Goal: Information Seeking & Learning: Learn about a topic

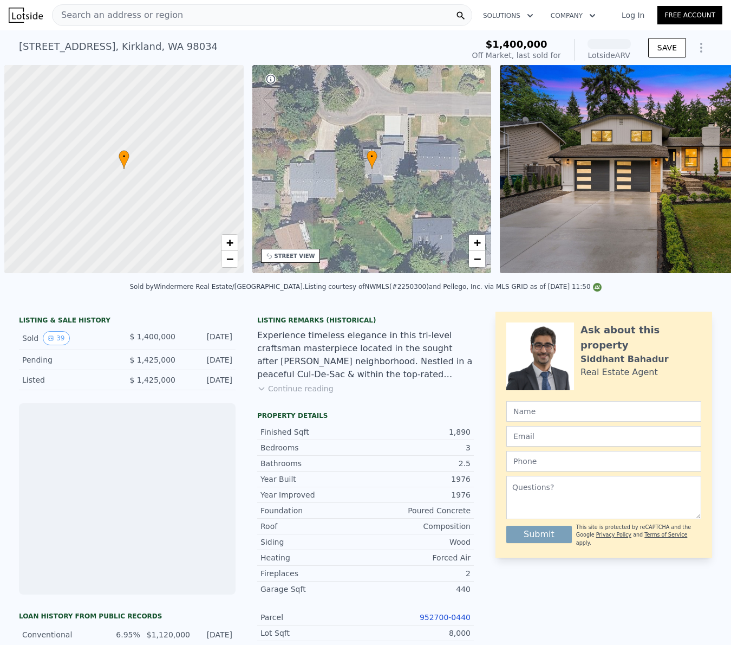
scroll to position [0, 4]
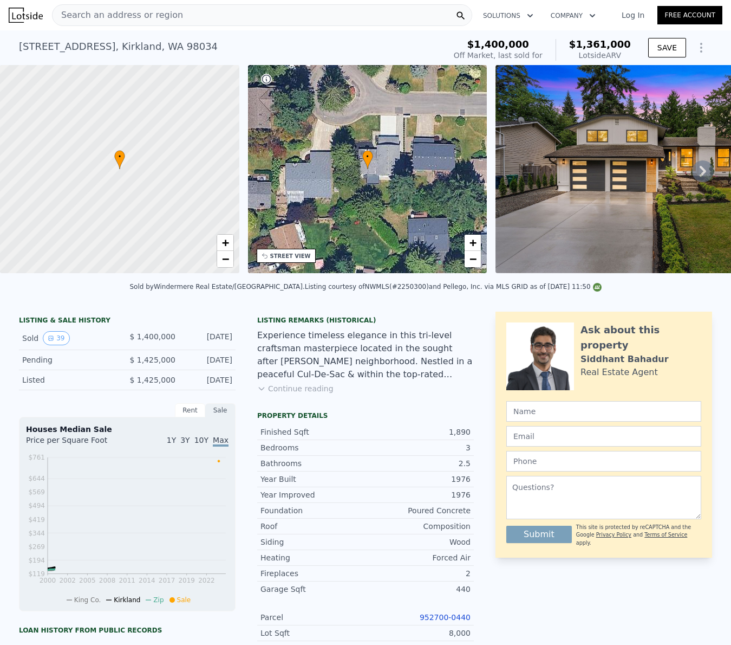
click at [174, 23] on div "Search an address or region" at bounding box center [262, 15] width 420 height 22
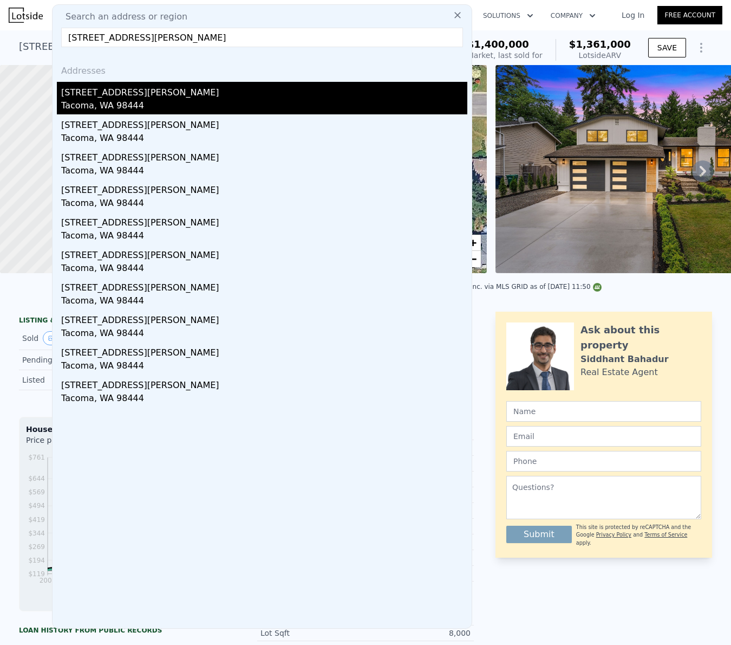
type input "[STREET_ADDRESS][PERSON_NAME]"
click at [154, 103] on div "Tacoma, WA 98444" at bounding box center [264, 106] width 406 height 15
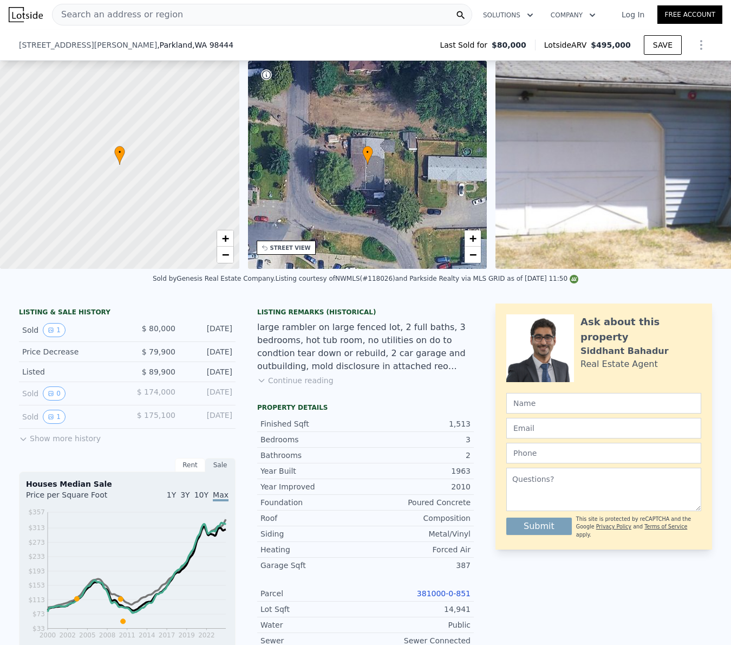
scroll to position [183, 0]
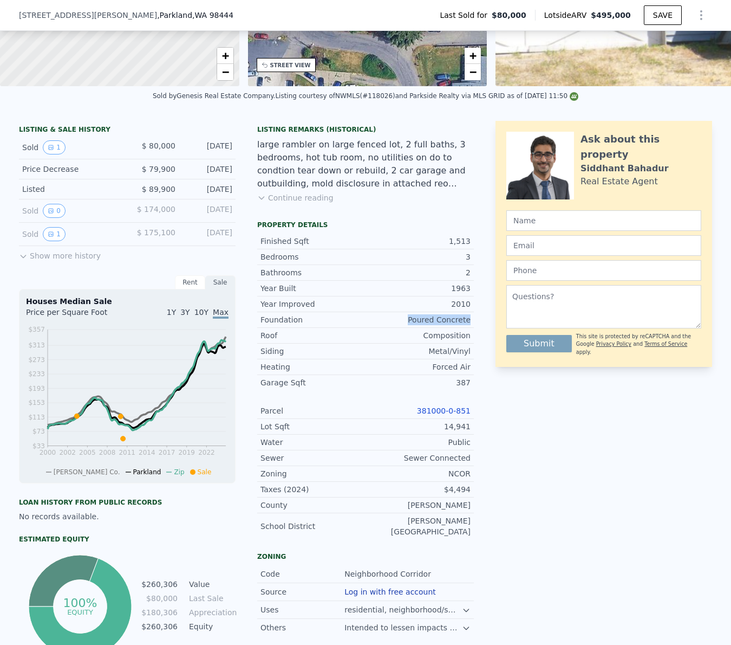
drag, startPoint x: 413, startPoint y: 319, endPoint x: 478, endPoint y: 318, distance: 65.0
click at [478, 318] on div "LISTING & SALE HISTORY Sold 1 $ 80,000 [DATE] Price Decrease $ 79,900 [DATE] Li…" at bounding box center [366, 391] width 694 height 540
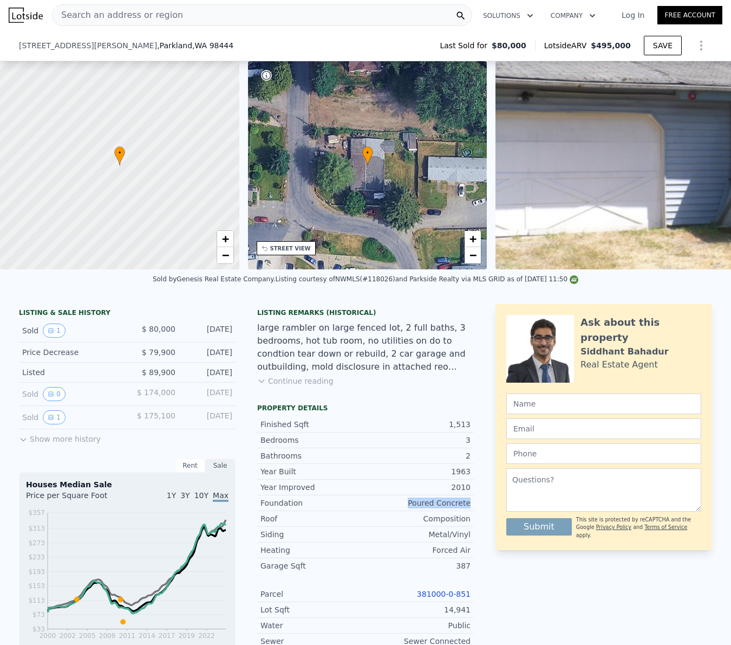
scroll to position [380, 0]
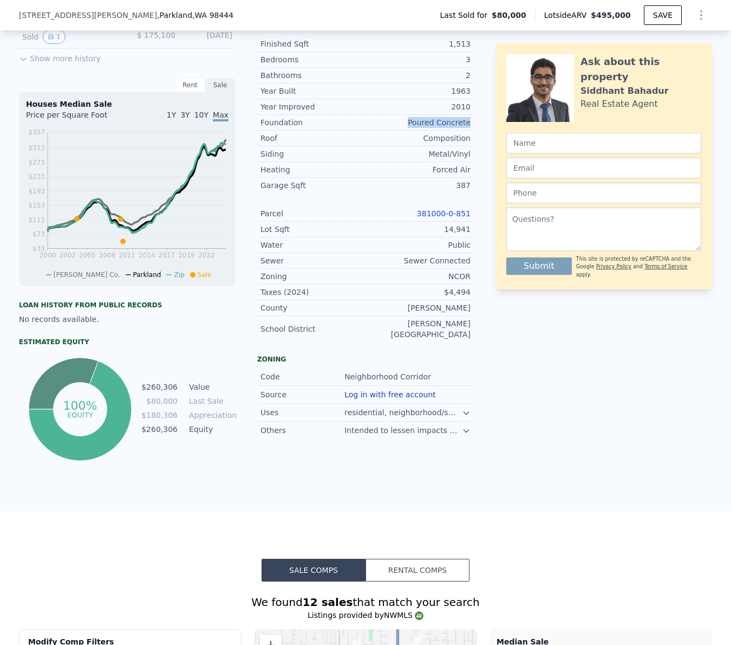
click at [455, 211] on link "381000-0-851" at bounding box center [444, 213] width 54 height 9
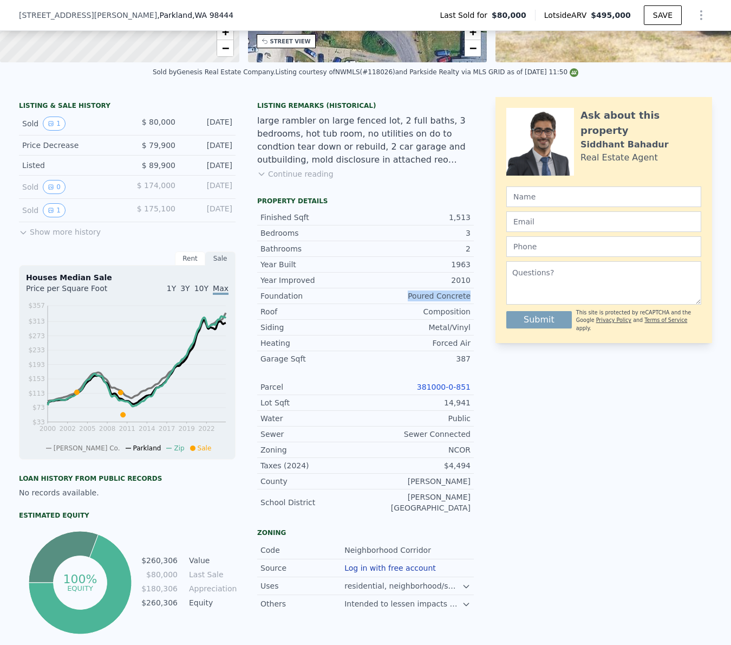
scroll to position [0, 0]
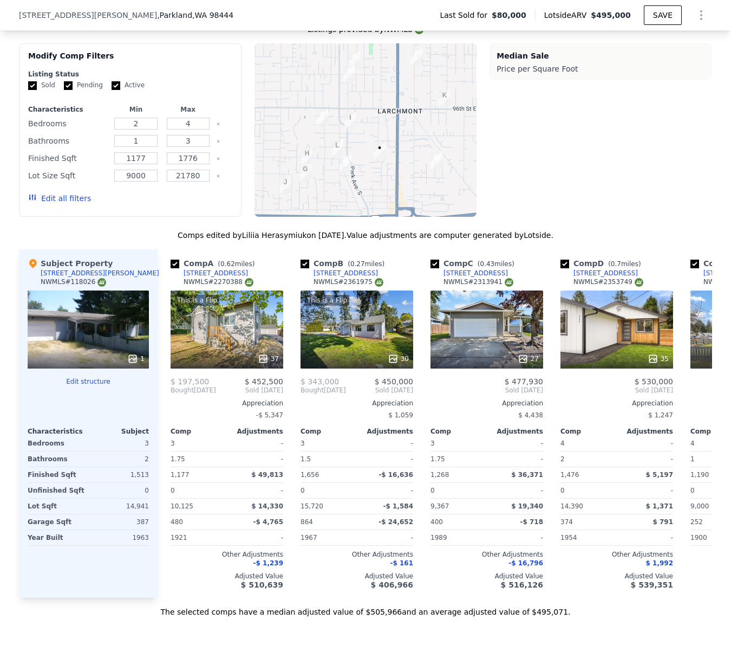
scroll to position [1632, 0]
